Goal: Use online tool/utility: Utilize a website feature to perform a specific function

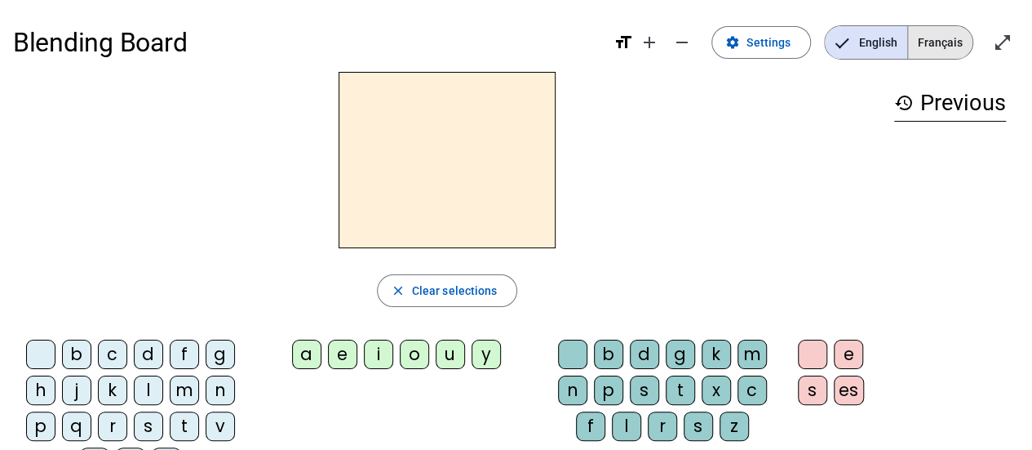
click at [942, 39] on span "Français" at bounding box center [940, 42] width 64 height 33
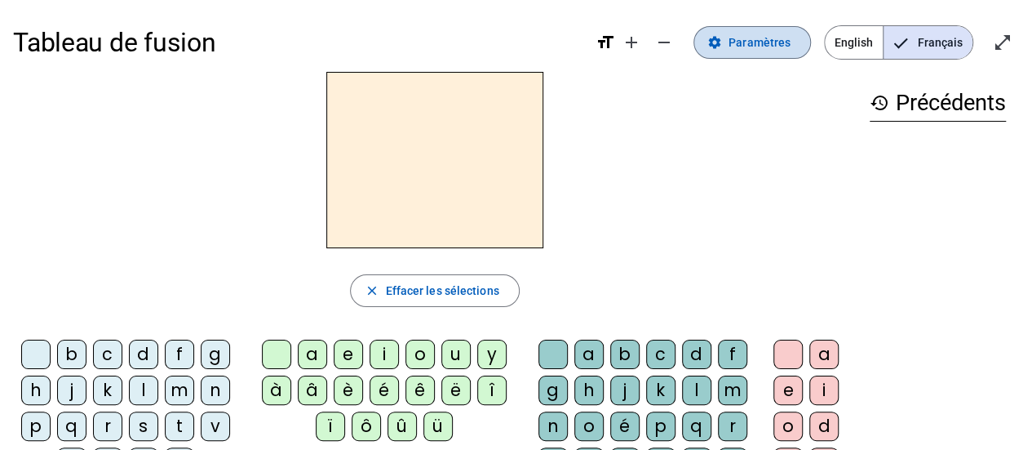
click at [756, 40] on span "Paramètres" at bounding box center [760, 43] width 62 height 20
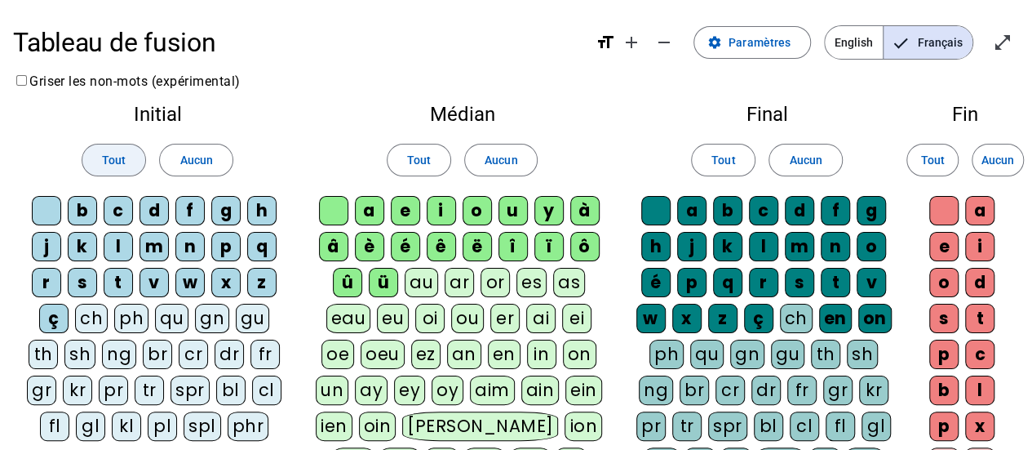
click at [121, 161] on span "Tout" at bounding box center [114, 160] width 24 height 20
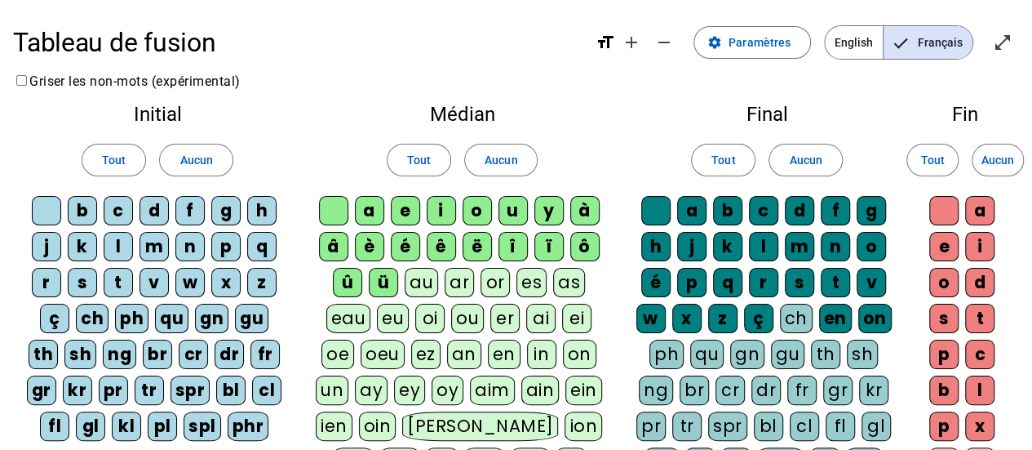
click at [423, 278] on div "au" at bounding box center [421, 282] width 33 height 29
click at [422, 278] on div "au" at bounding box center [421, 282] width 33 height 29
click at [720, 153] on span "Tout" at bounding box center [723, 160] width 24 height 20
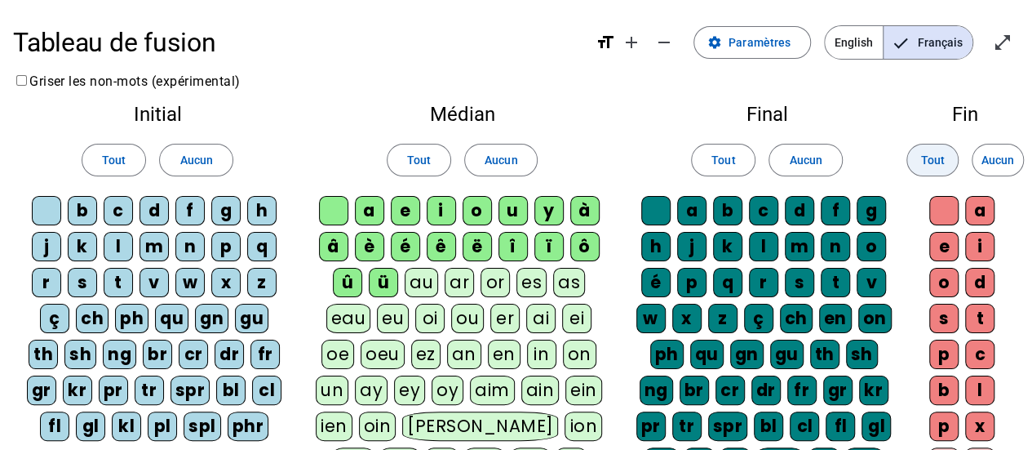
click at [937, 152] on span "Tout" at bounding box center [932, 160] width 24 height 20
click at [751, 39] on span "Paramètres" at bounding box center [760, 43] width 62 height 20
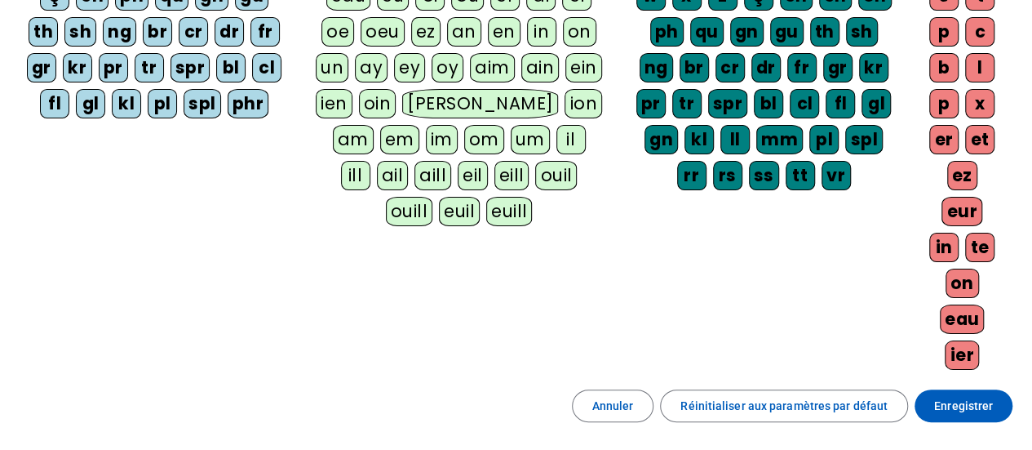
scroll to position [422, 0]
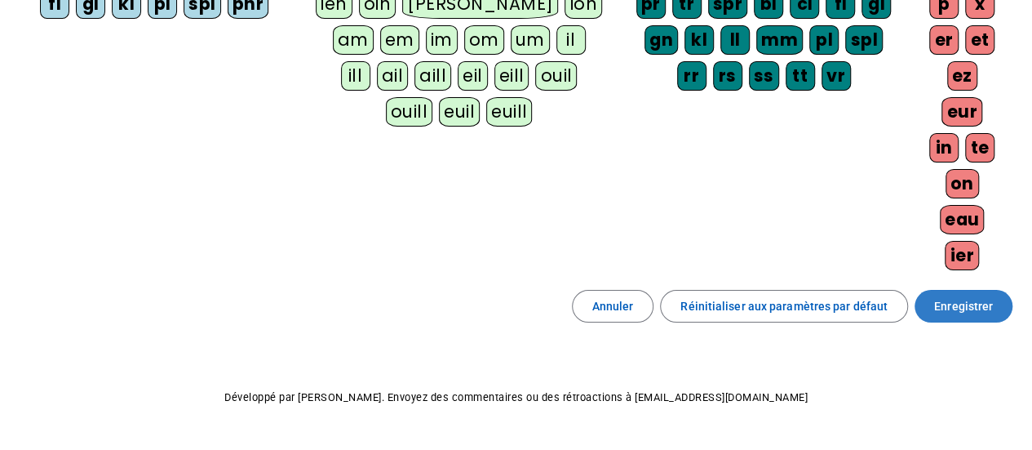
click at [962, 296] on span "Enregistrer" at bounding box center [963, 306] width 59 height 20
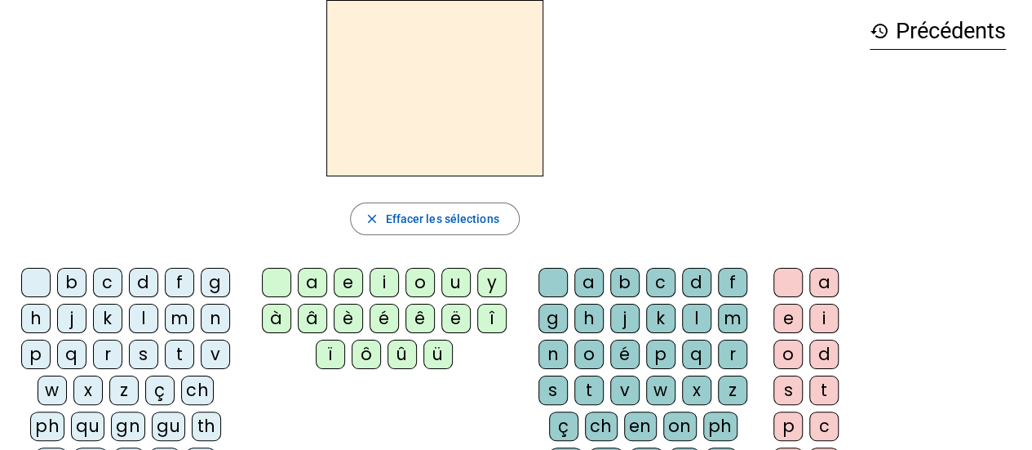
scroll to position [36, 0]
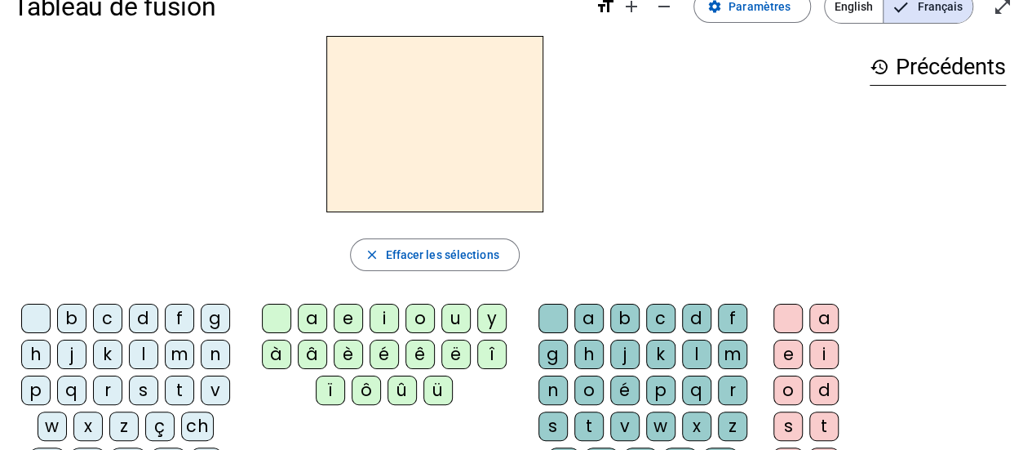
click at [140, 347] on div "l" at bounding box center [143, 353] width 29 height 29
click at [352, 310] on div "e" at bounding box center [348, 318] width 29 height 29
click at [144, 390] on div "s" at bounding box center [143, 389] width 29 height 29
click at [103, 319] on div "c" at bounding box center [107, 318] width 29 height 29
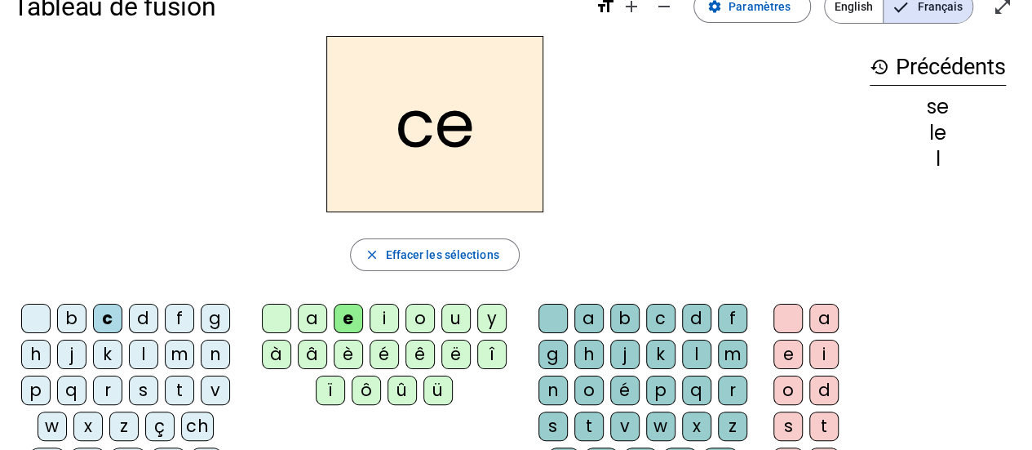
click at [144, 392] on div "s" at bounding box center [143, 389] width 29 height 29
click at [212, 346] on div "n" at bounding box center [215, 353] width 29 height 29
click at [73, 315] on div "b" at bounding box center [71, 318] width 29 height 29
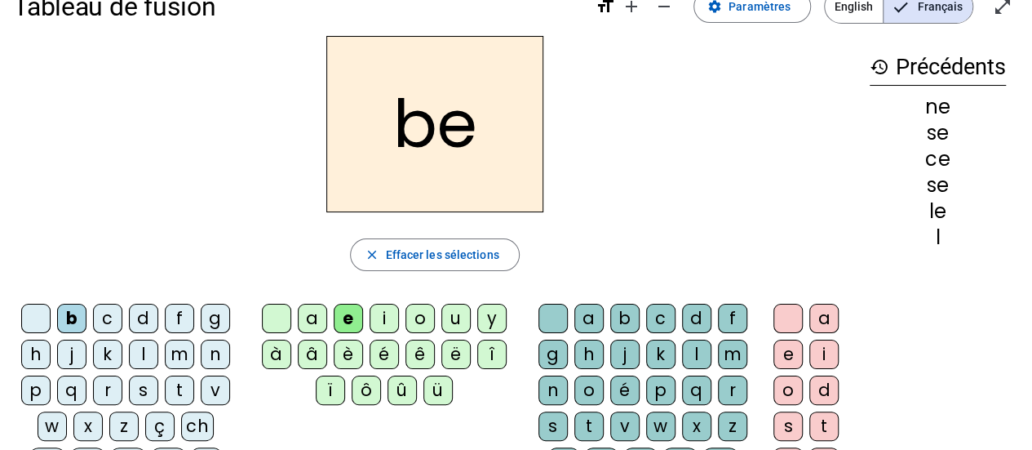
click at [29, 392] on div "p" at bounding box center [35, 389] width 29 height 29
click at [141, 348] on div "l" at bounding box center [143, 353] width 29 height 29
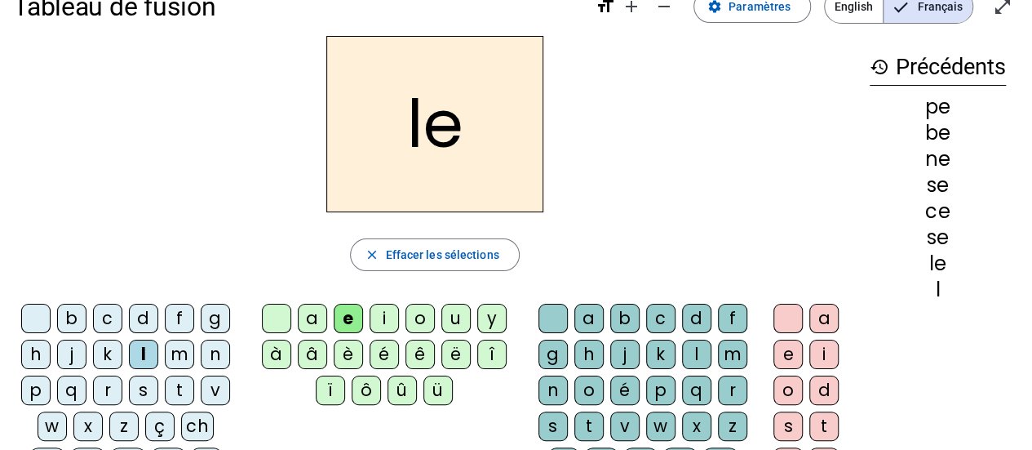
click at [311, 316] on div "a" at bounding box center [312, 318] width 29 height 29
click at [698, 357] on div "l" at bounding box center [696, 353] width 29 height 29
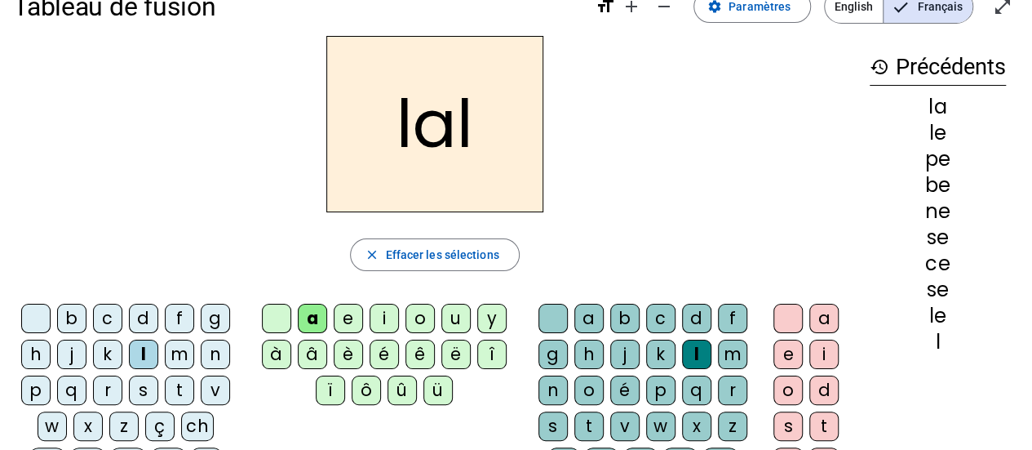
click at [820, 352] on div "i" at bounding box center [823, 353] width 29 height 29
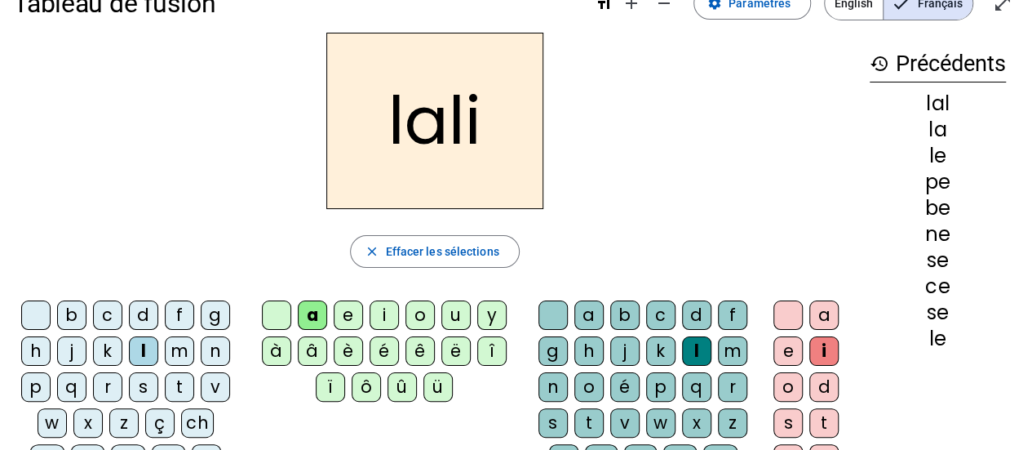
scroll to position [34, 0]
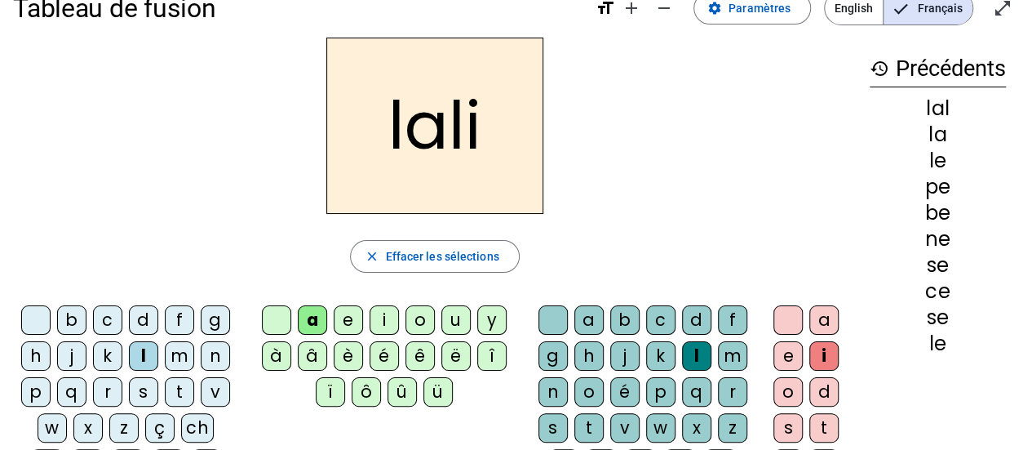
click at [209, 325] on div "g" at bounding box center [215, 319] width 29 height 29
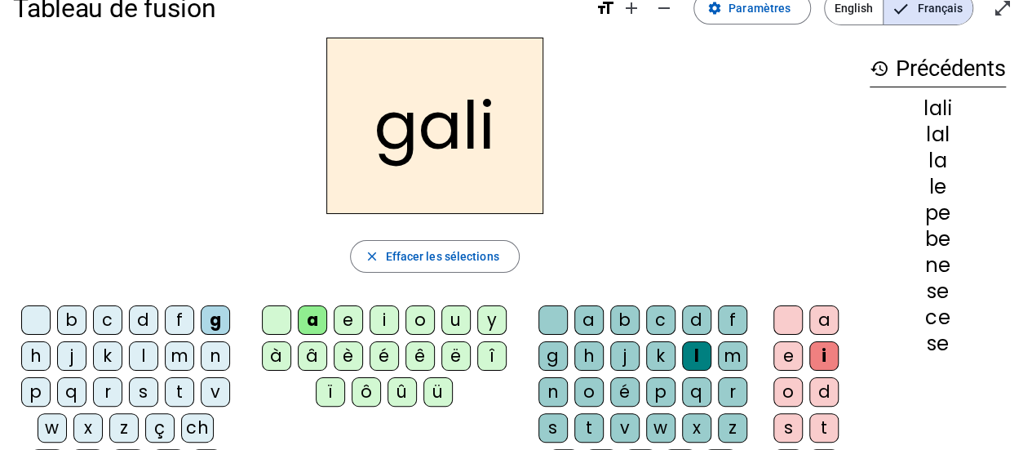
click at [312, 317] on div "a" at bounding box center [312, 319] width 29 height 29
click at [728, 351] on div "m" at bounding box center [732, 355] width 29 height 29
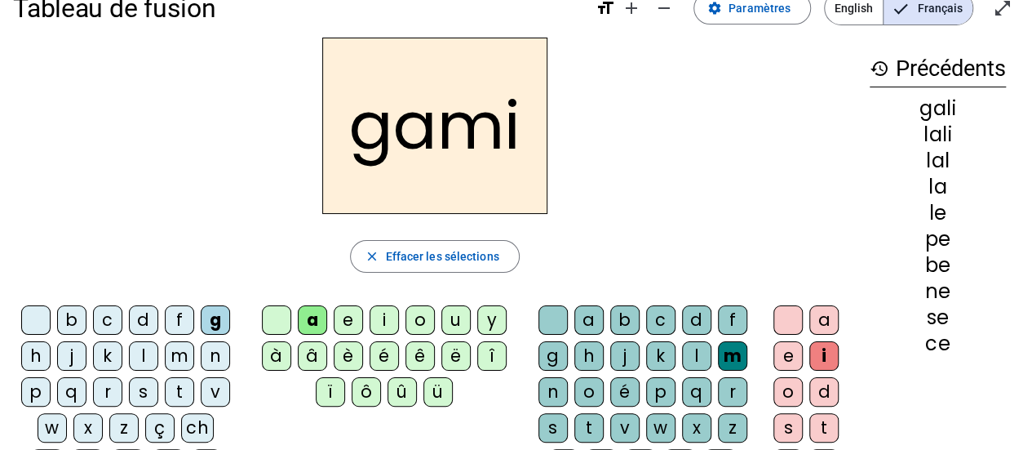
click at [819, 312] on div "a" at bounding box center [823, 319] width 29 height 29
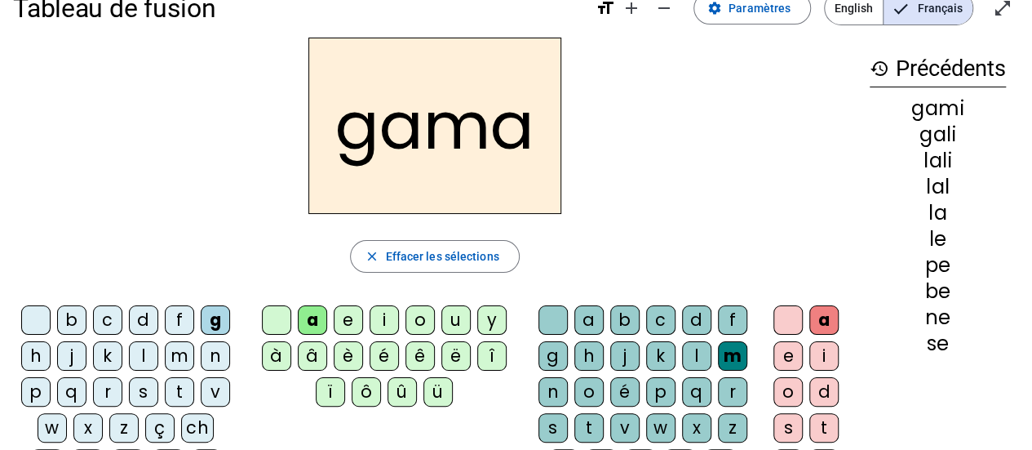
click at [102, 322] on div "c" at bounding box center [107, 319] width 29 height 29
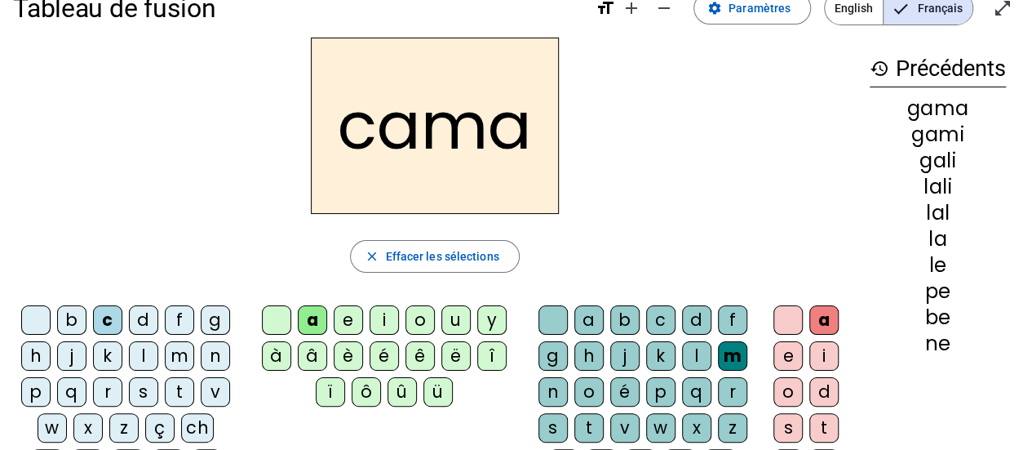
click at [658, 395] on div "p" at bounding box center [660, 391] width 29 height 29
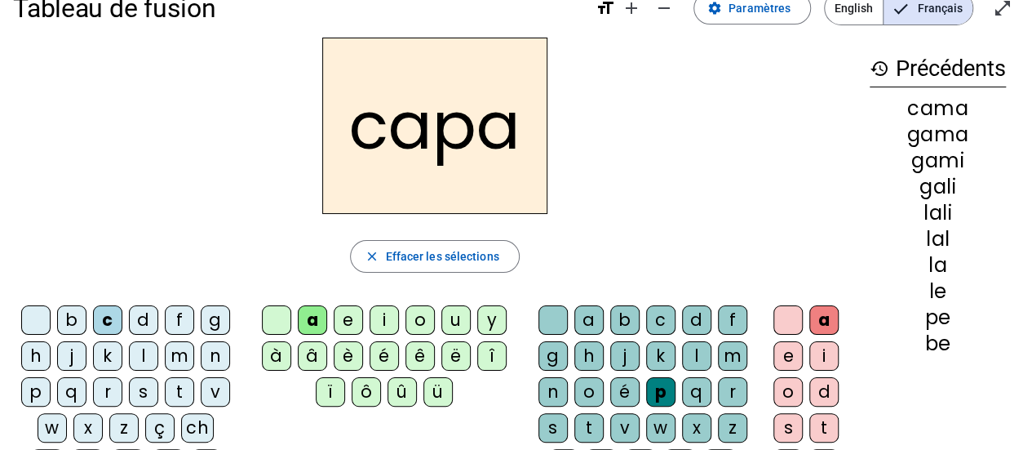
click at [72, 319] on div "b" at bounding box center [71, 319] width 29 height 29
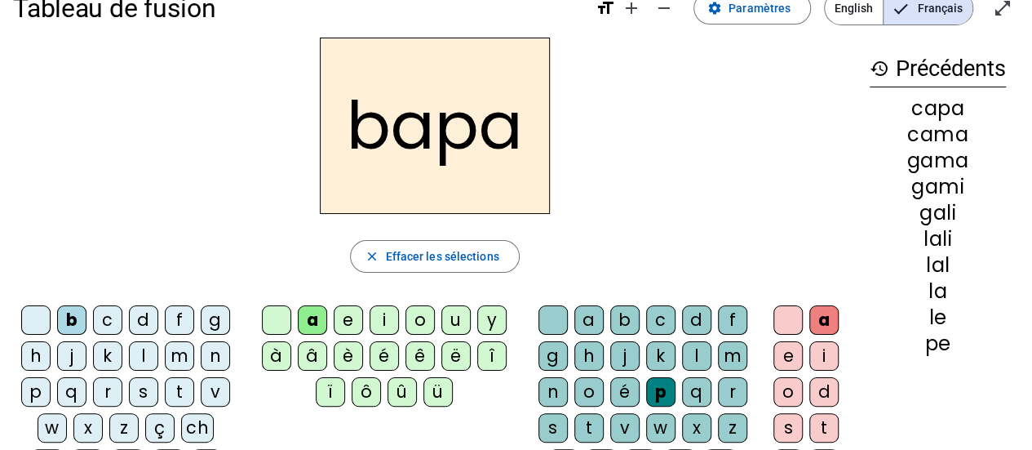
click at [375, 324] on div "i" at bounding box center [384, 319] width 29 height 29
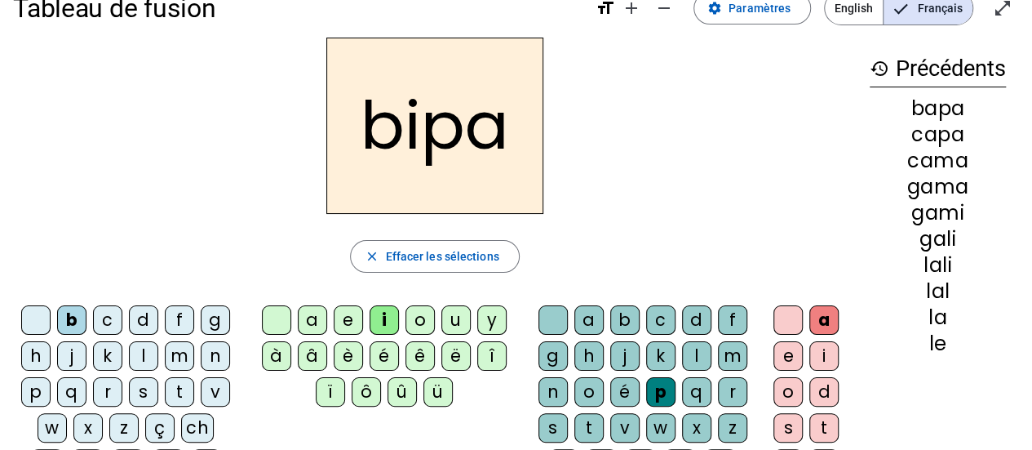
click at [620, 318] on div "b" at bounding box center [624, 319] width 29 height 29
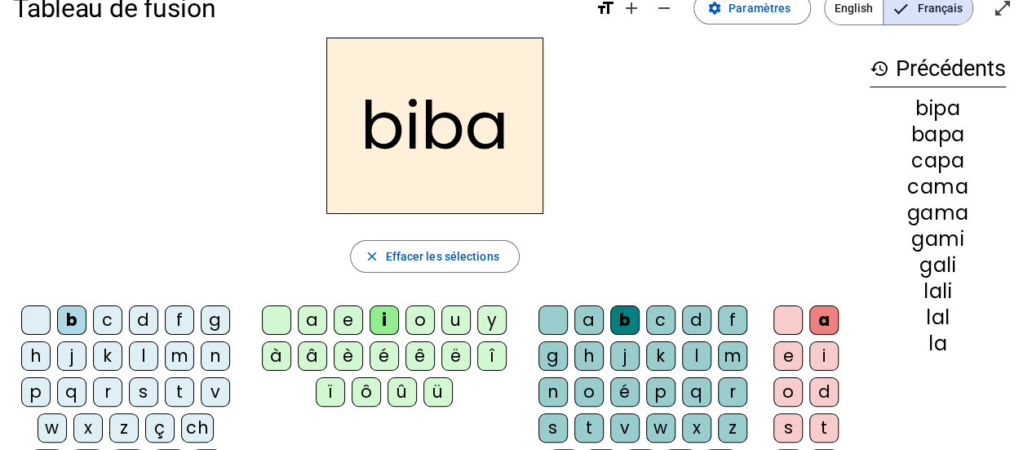
click at [795, 396] on div "o" at bounding box center [787, 391] width 29 height 29
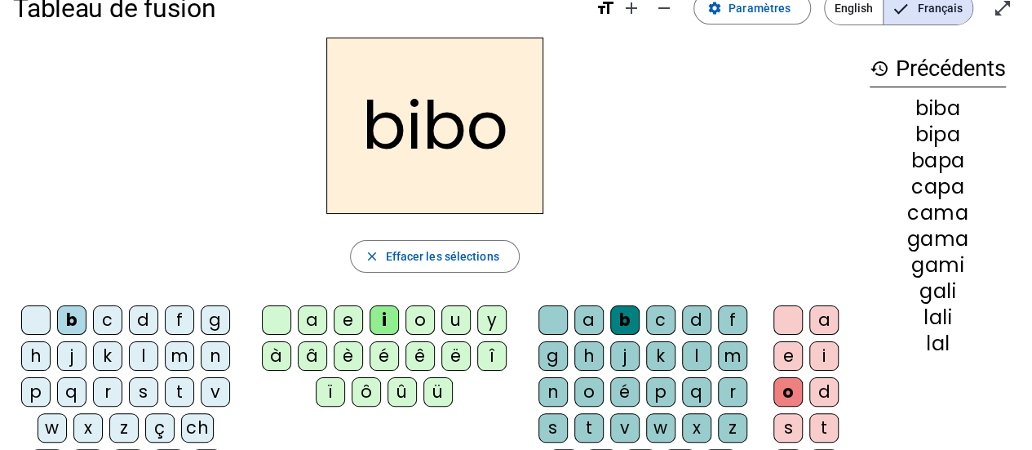
click at [689, 320] on div "d" at bounding box center [696, 319] width 29 height 29
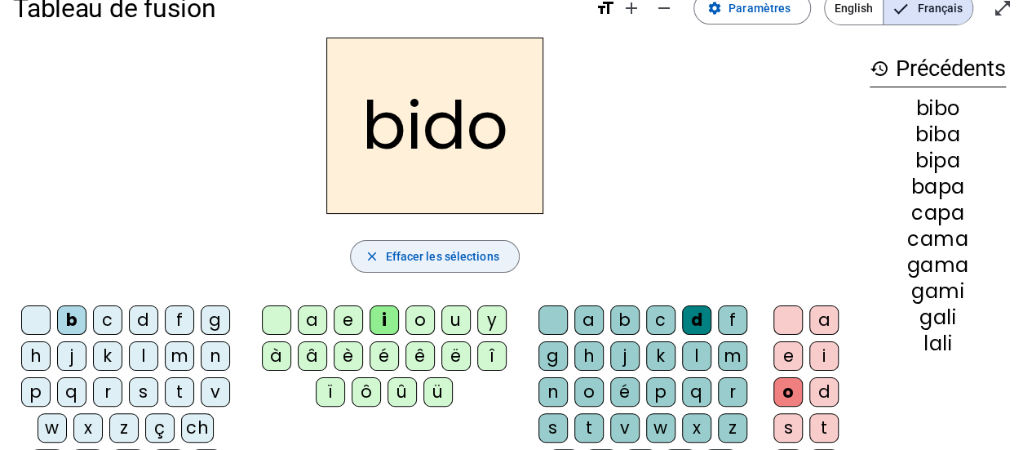
click at [450, 252] on span "Effacer les sélections" at bounding box center [441, 256] width 113 height 20
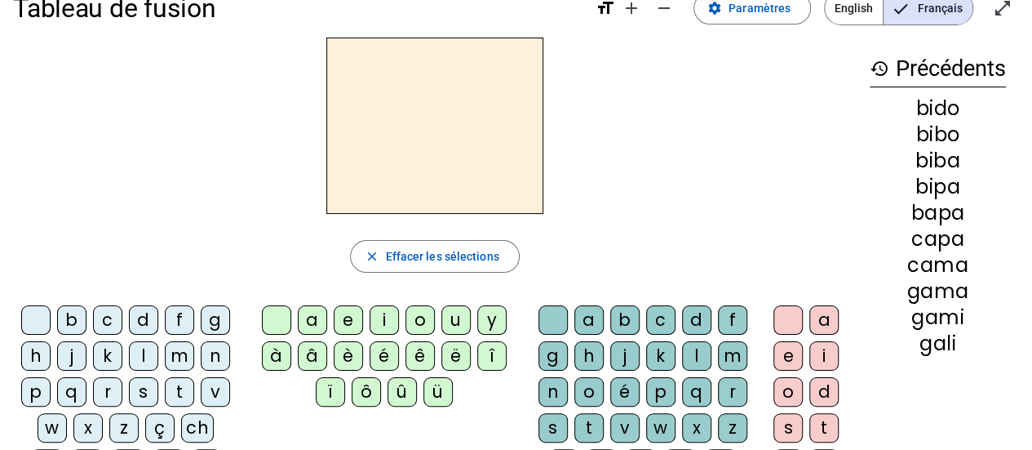
click at [69, 315] on div "b" at bounding box center [71, 319] width 29 height 29
click at [382, 311] on div "i" at bounding box center [384, 319] width 29 height 29
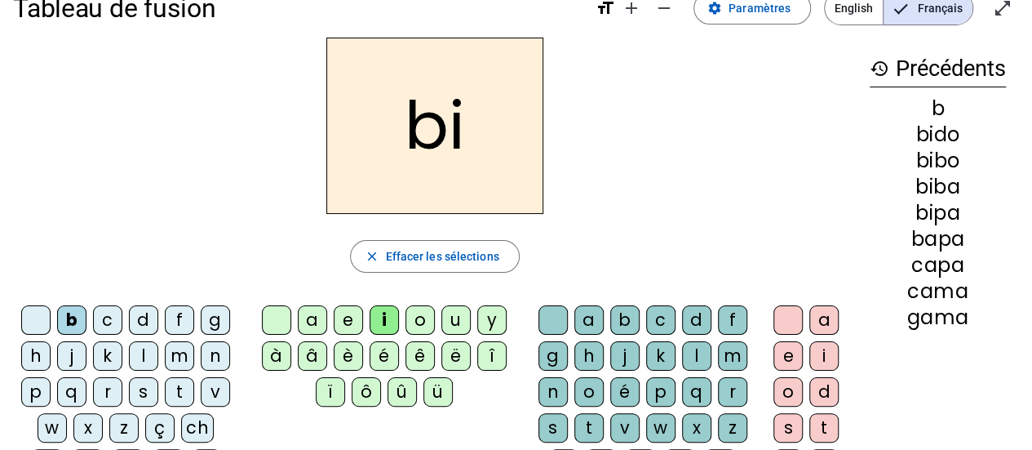
click at [689, 307] on div "d" at bounding box center [696, 319] width 29 height 29
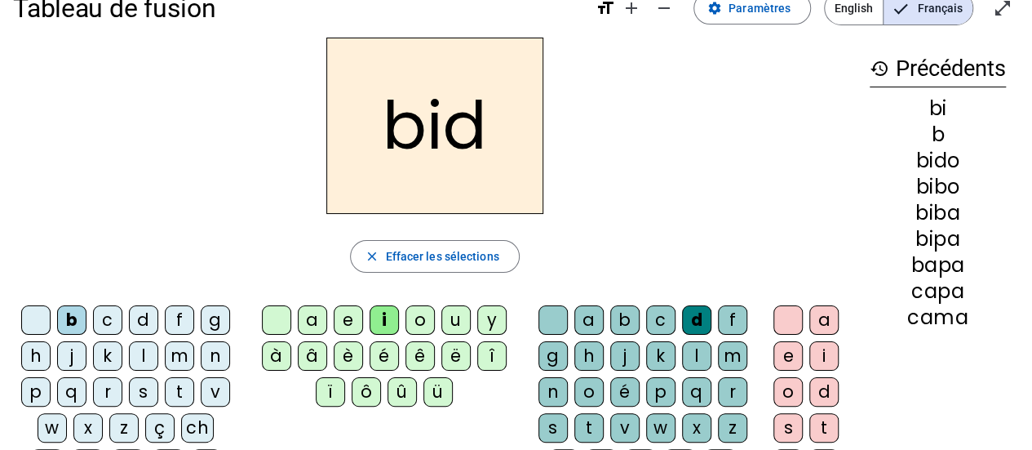
click at [783, 352] on div "e" at bounding box center [787, 355] width 29 height 29
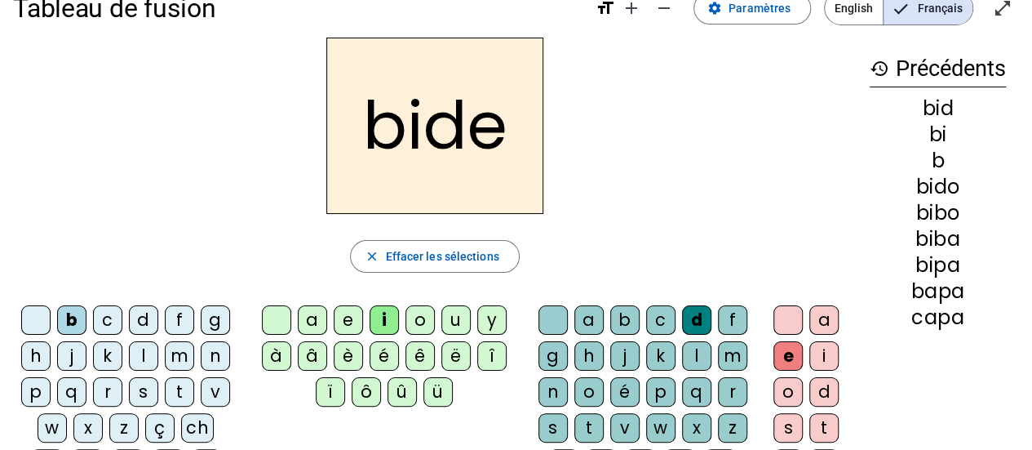
click at [828, 312] on div "a" at bounding box center [823, 319] width 29 height 29
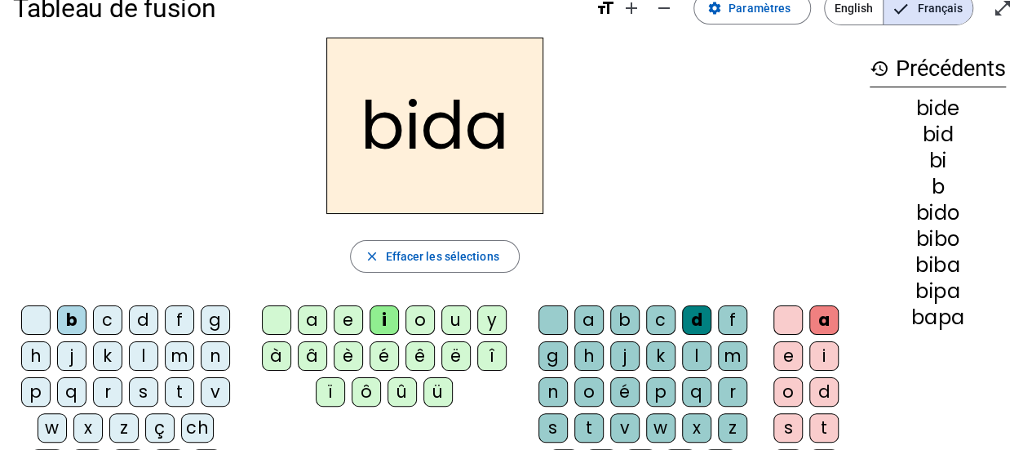
click at [787, 360] on div "e" at bounding box center [787, 355] width 29 height 29
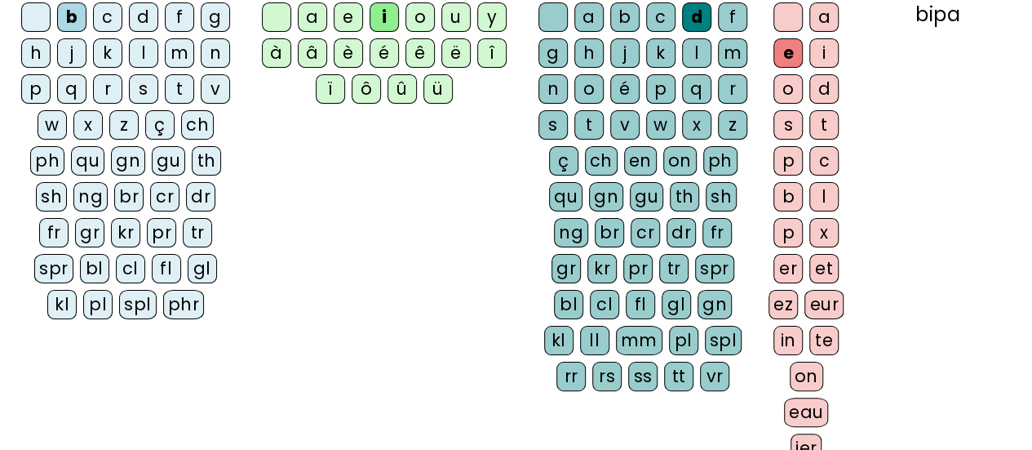
scroll to position [361, 0]
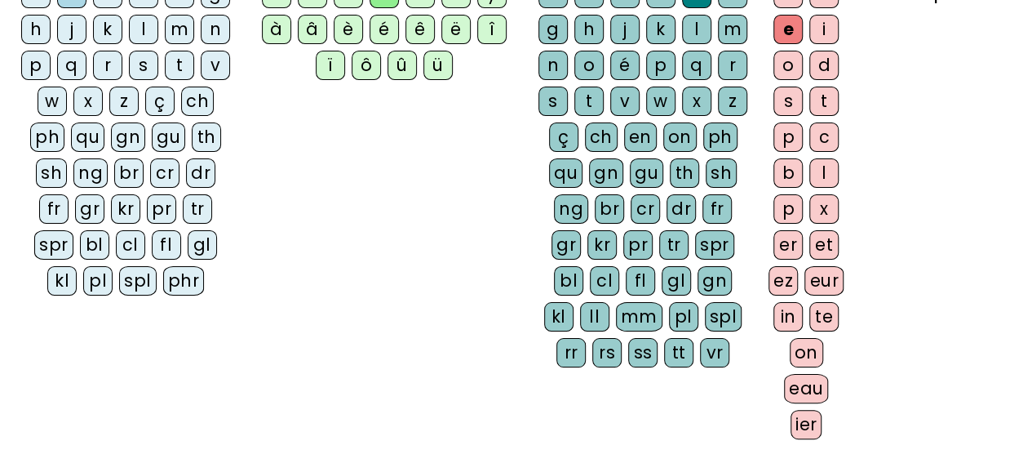
click at [800, 376] on div "eau" at bounding box center [806, 388] width 45 height 29
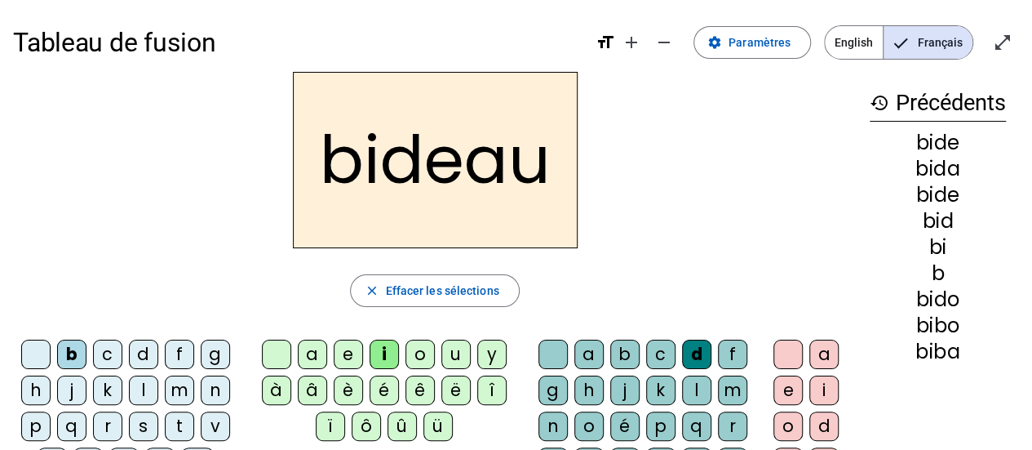
scroll to position [0, 0]
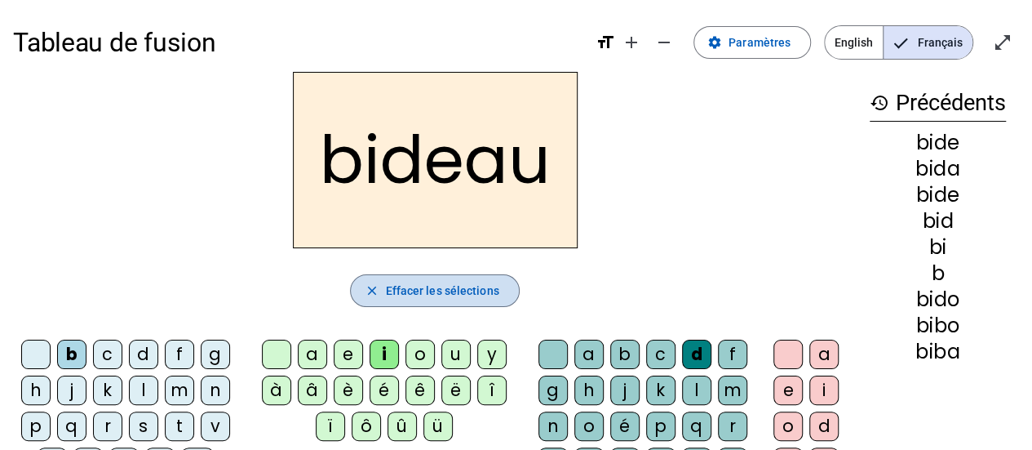
click at [424, 284] on span "Effacer les sélections" at bounding box center [441, 291] width 113 height 20
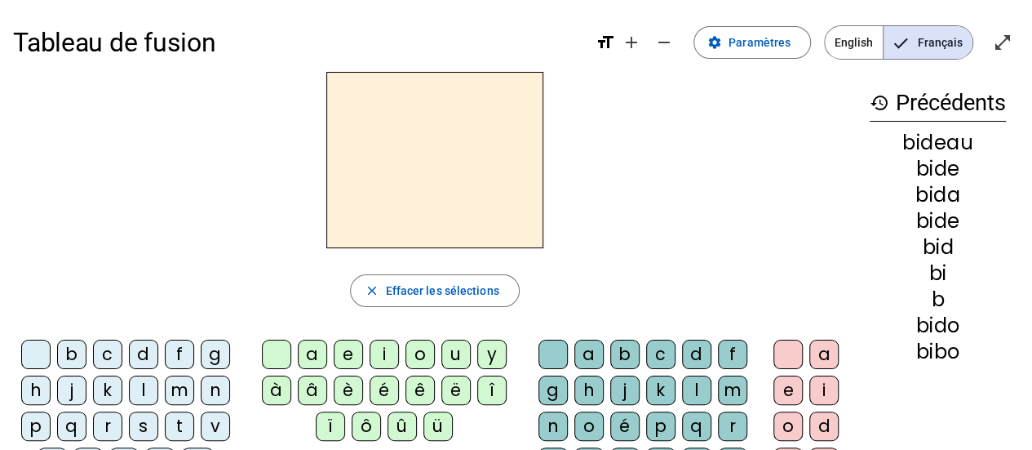
click at [179, 416] on div "t" at bounding box center [179, 425] width 29 height 29
click at [382, 354] on div "i" at bounding box center [384, 353] width 29 height 29
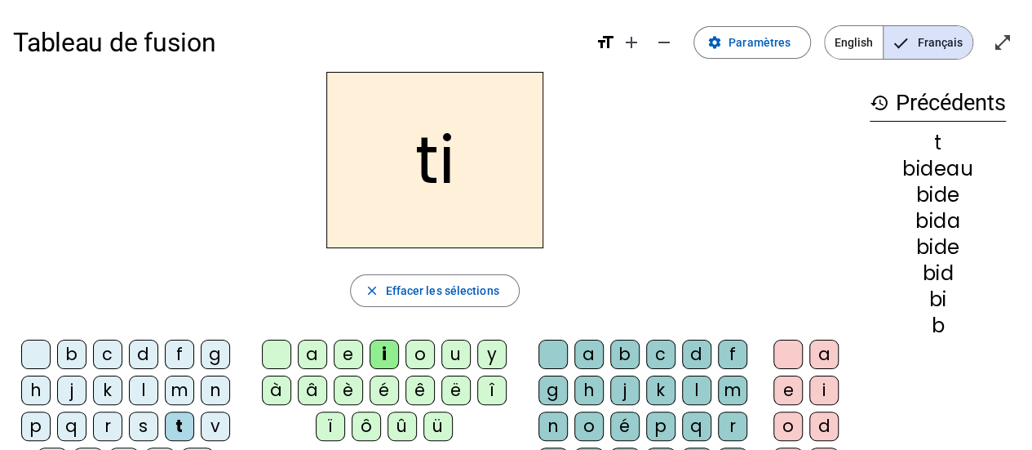
click at [651, 427] on div "p" at bounding box center [660, 425] width 29 height 29
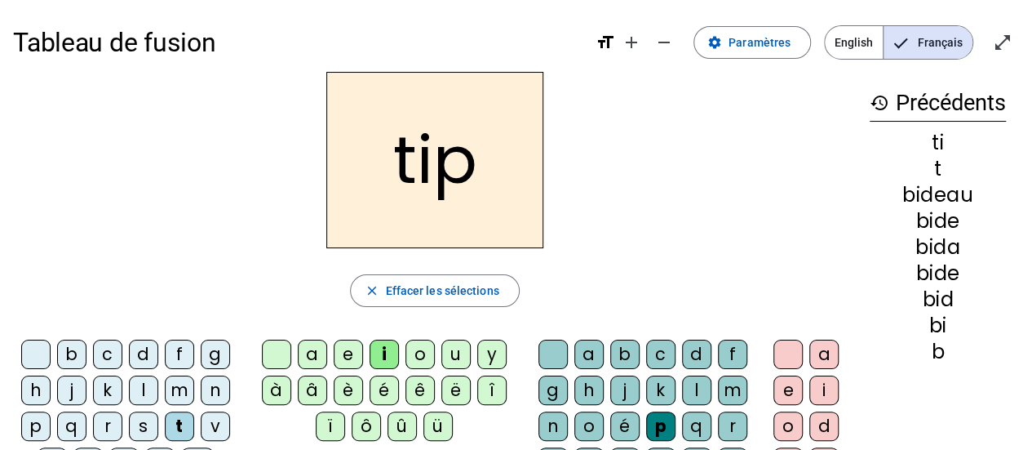
click at [781, 383] on div "e" at bounding box center [787, 389] width 29 height 29
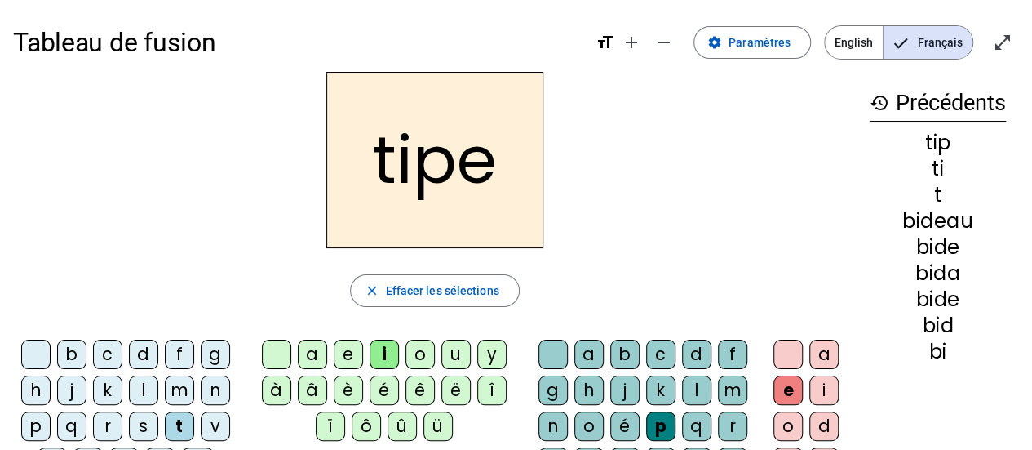
click at [816, 382] on div "i" at bounding box center [823, 389] width 29 height 29
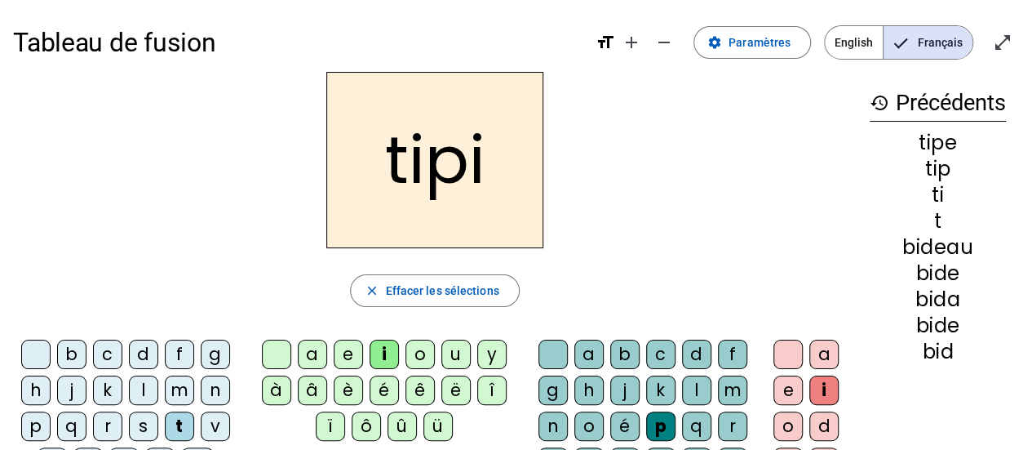
click at [206, 358] on div "g" at bounding box center [215, 353] width 29 height 29
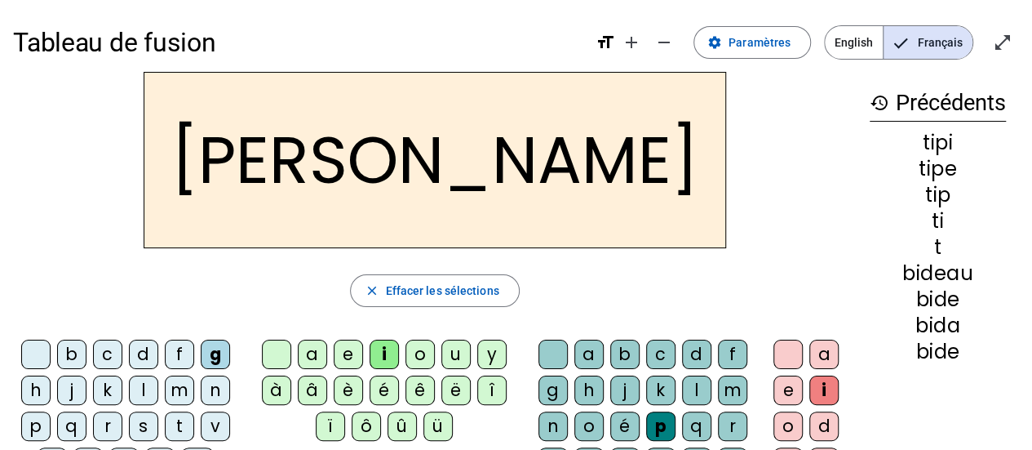
click at [419, 353] on div "o" at bounding box center [420, 353] width 29 height 29
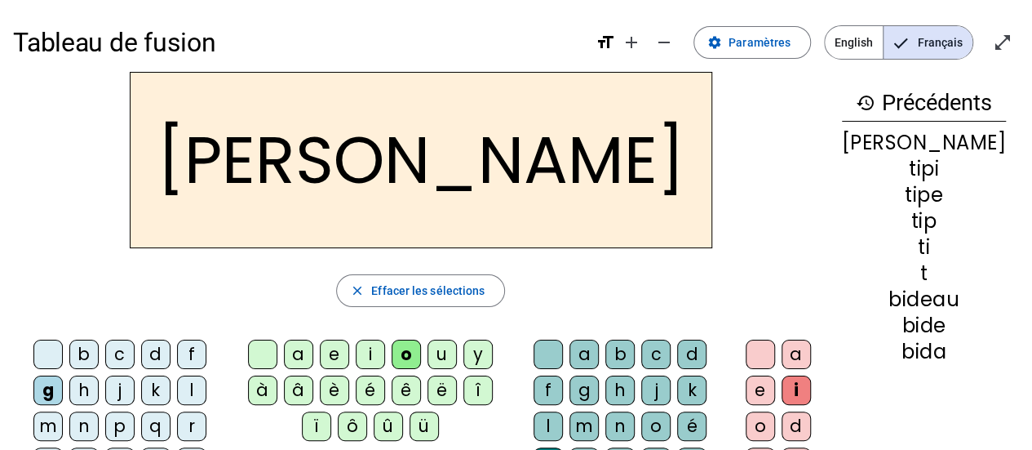
click at [78, 355] on div "b" at bounding box center [83, 353] width 29 height 29
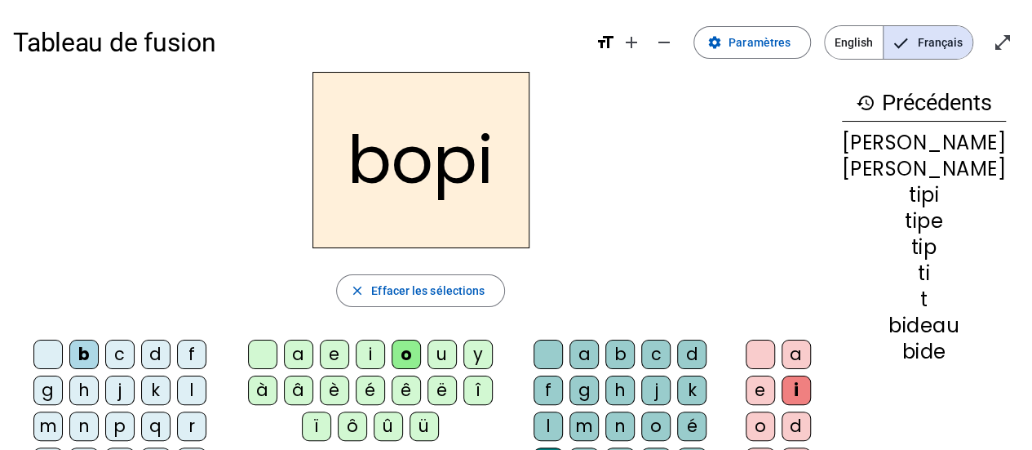
click at [605, 423] on div "n" at bounding box center [619, 425] width 29 height 29
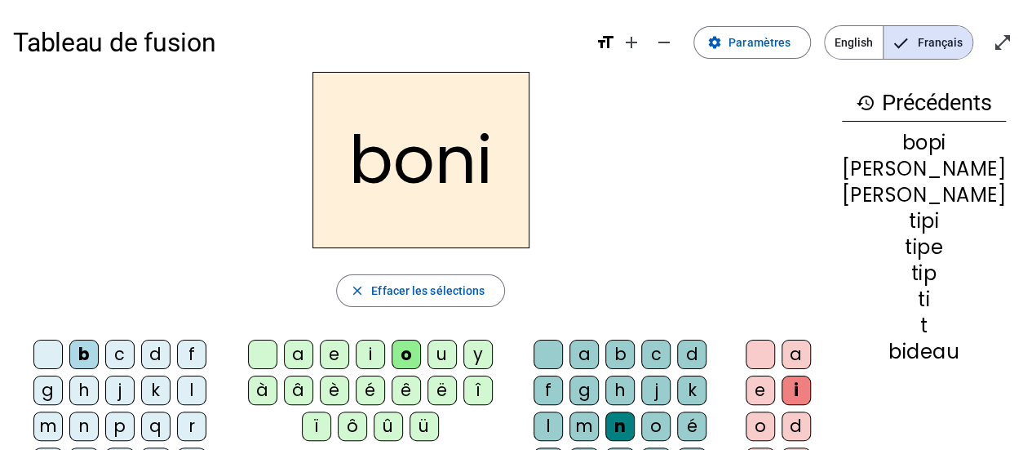
click at [69, 375] on letter-bubble "g" at bounding box center [51, 393] width 36 height 36
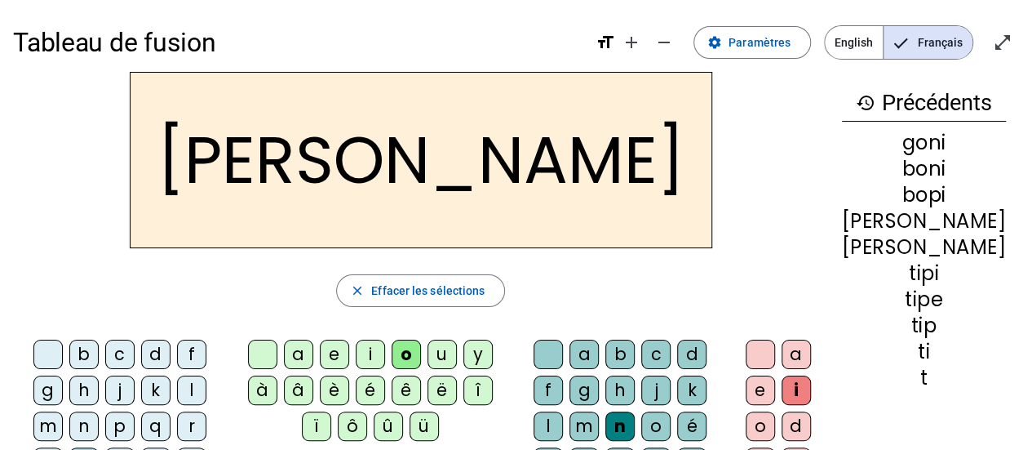
click at [556, 348] on div at bounding box center [548, 353] width 29 height 29
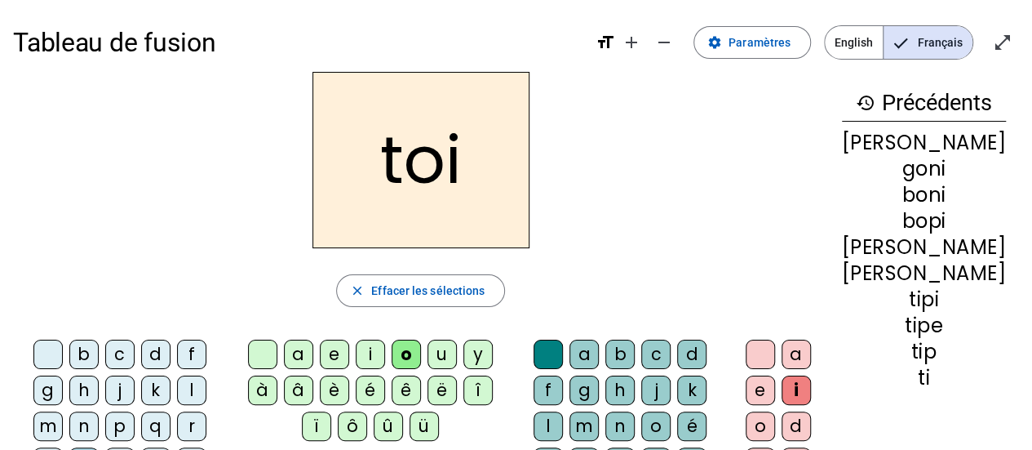
click at [775, 345] on div at bounding box center [760, 353] width 29 height 29
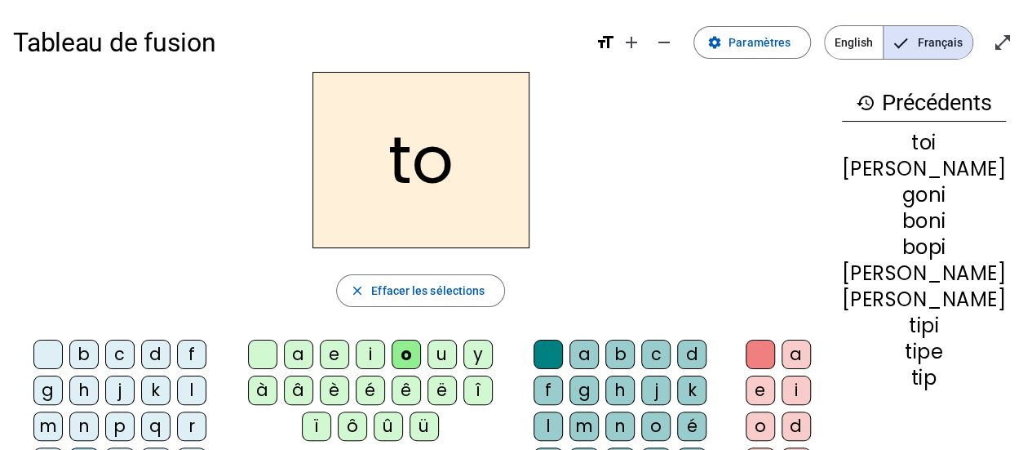
click at [447, 352] on div "u" at bounding box center [442, 353] width 29 height 29
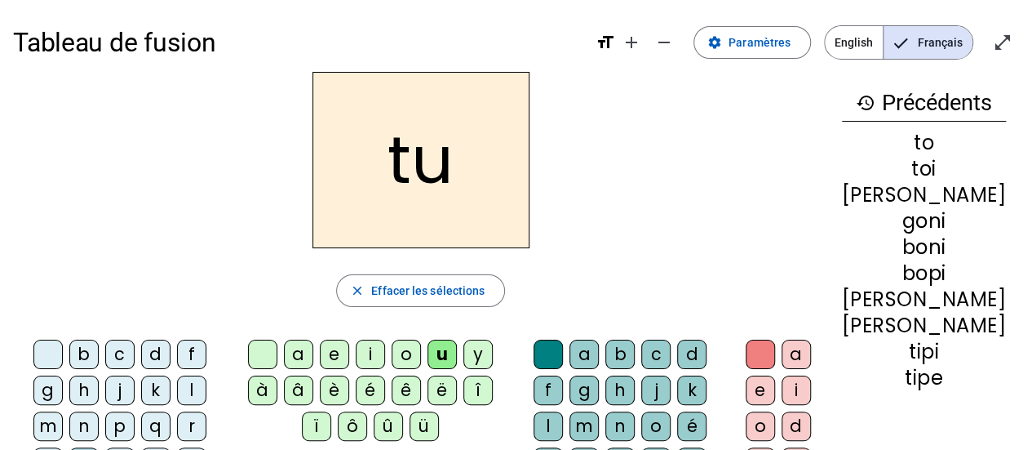
click at [177, 385] on div "l" at bounding box center [191, 389] width 29 height 29
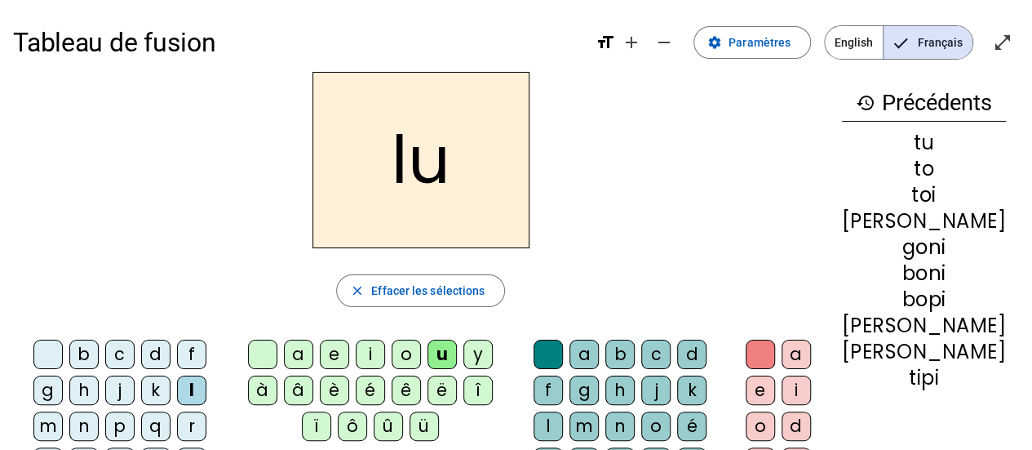
click at [599, 411] on div "m" at bounding box center [584, 425] width 29 height 29
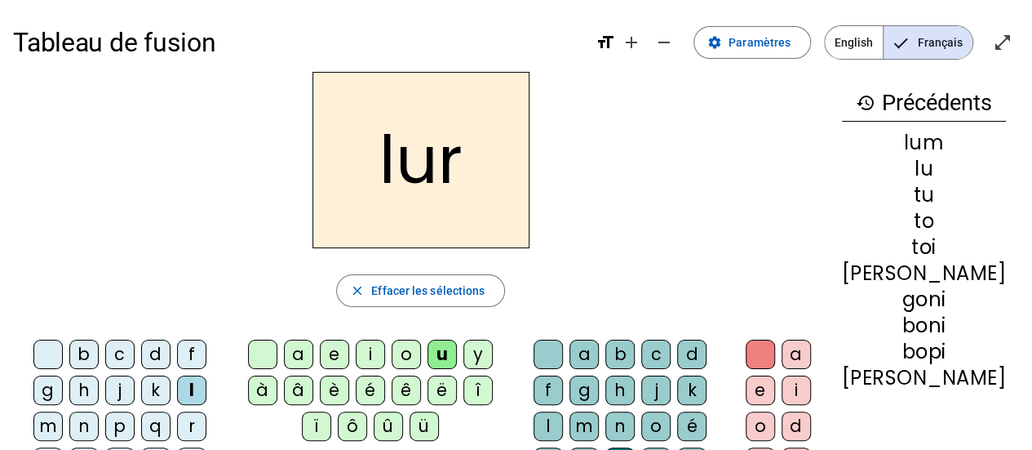
click at [173, 310] on div "lur close [PERSON_NAME] les sélections b c d f g h j k l m n p q r s t v w x z …" at bounding box center [421, 442] width 816 height 741
click at [63, 411] on div "m" at bounding box center [47, 425] width 29 height 29
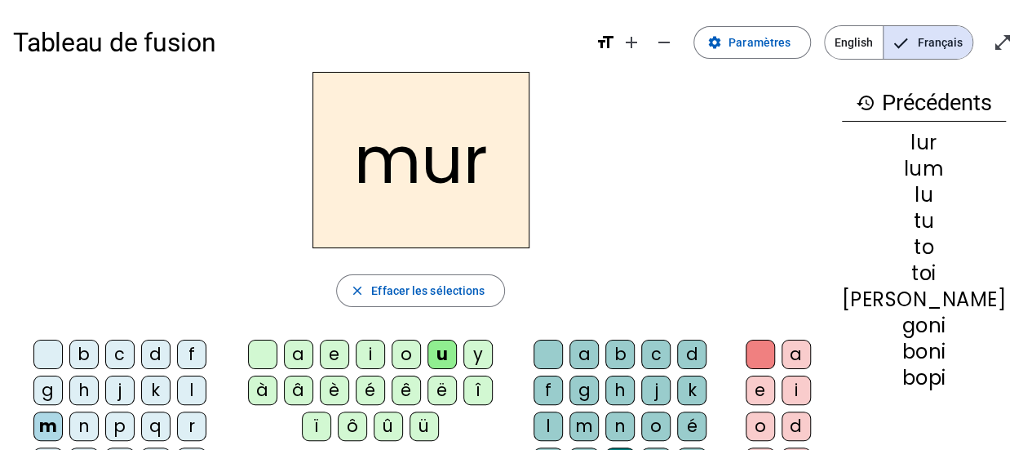
click at [775, 390] on div "e" at bounding box center [760, 389] width 29 height 29
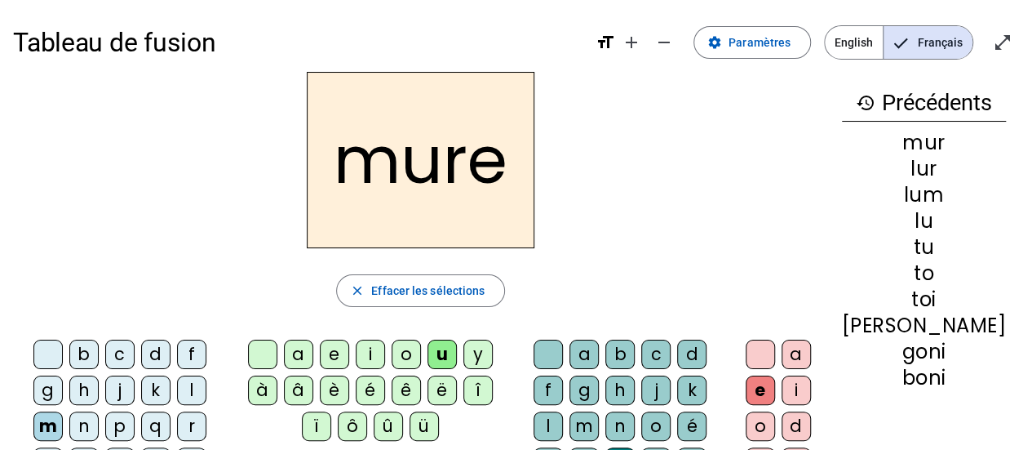
click at [677, 391] on div "k" at bounding box center [691, 389] width 29 height 29
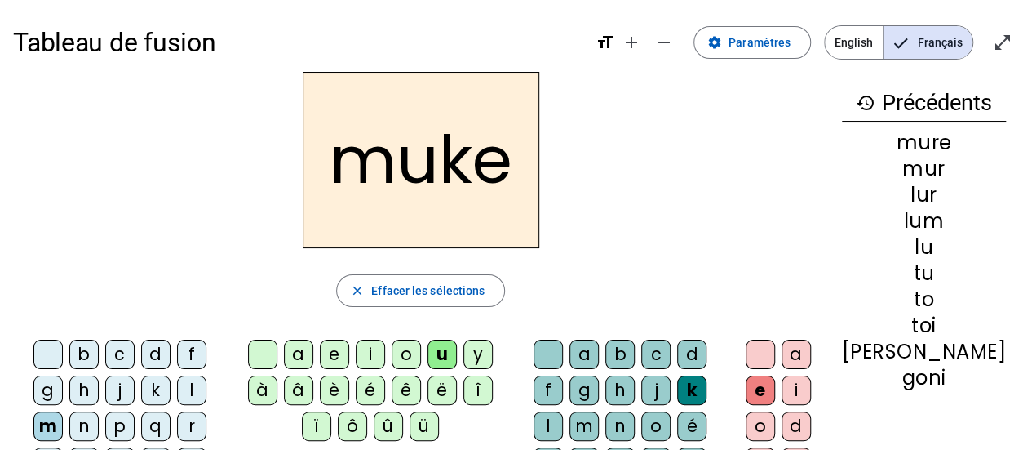
click at [641, 386] on div "j" at bounding box center [655, 389] width 29 height 29
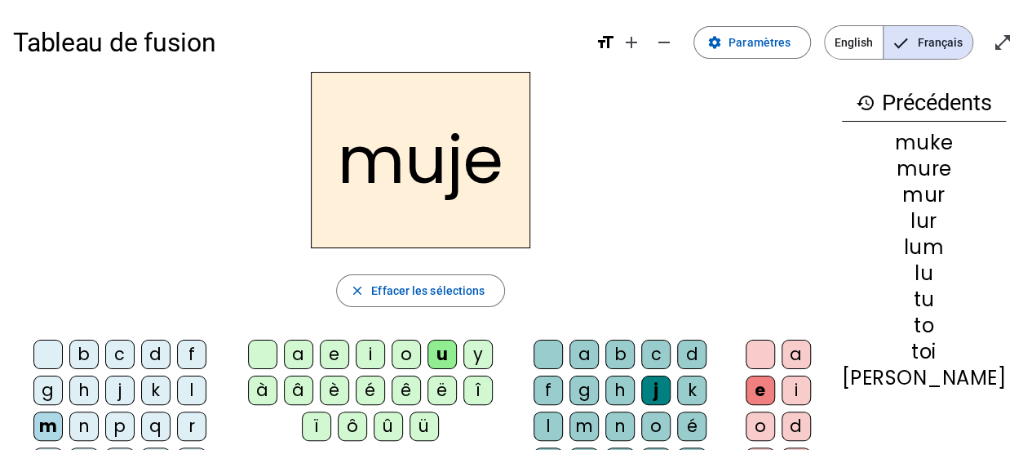
click at [641, 422] on div "o" at bounding box center [655, 425] width 29 height 29
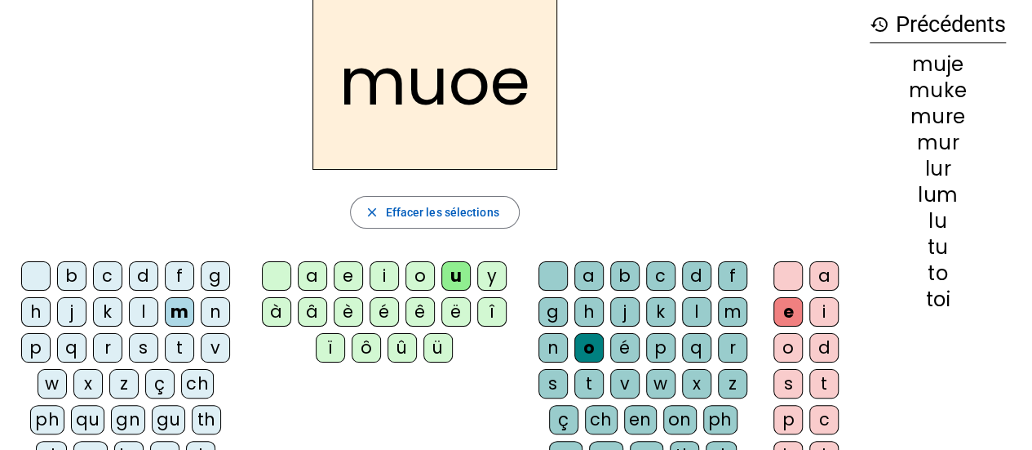
scroll to position [80, 0]
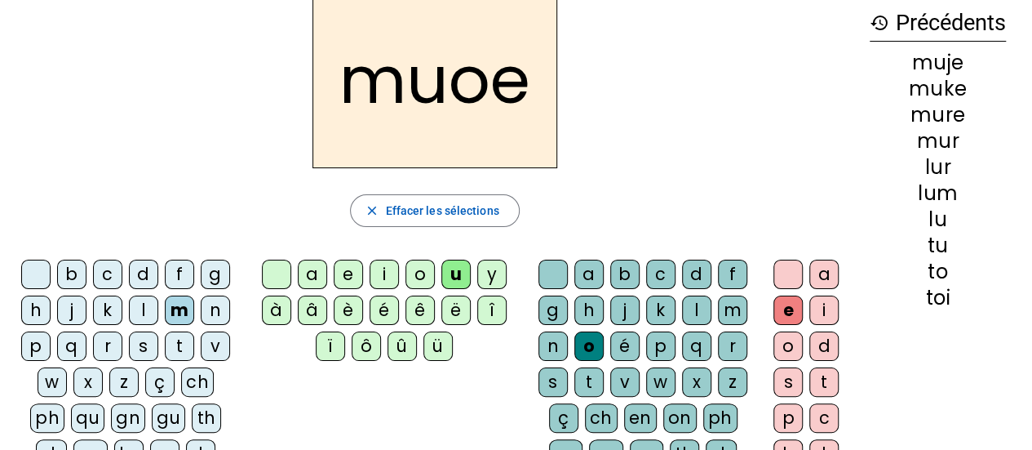
click at [823, 379] on div "t" at bounding box center [823, 381] width 29 height 29
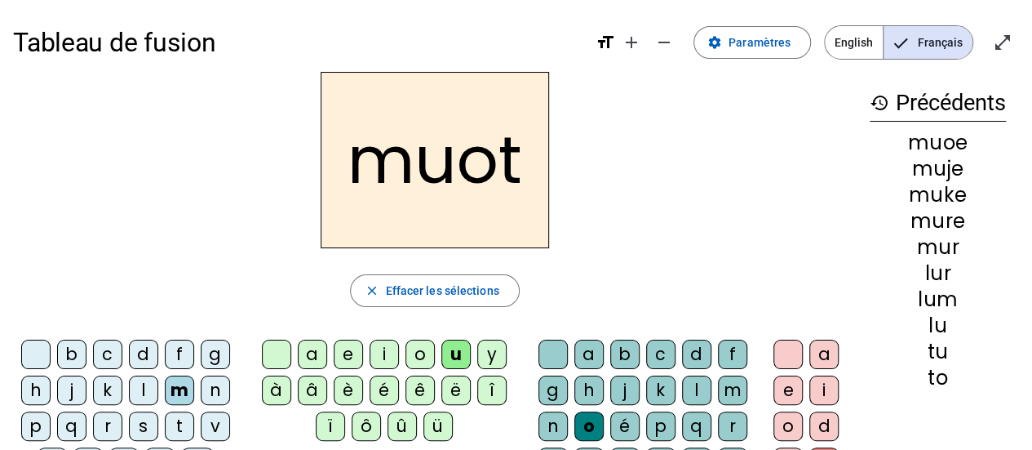
scroll to position [0, 0]
